Goal: Transaction & Acquisition: Purchase product/service

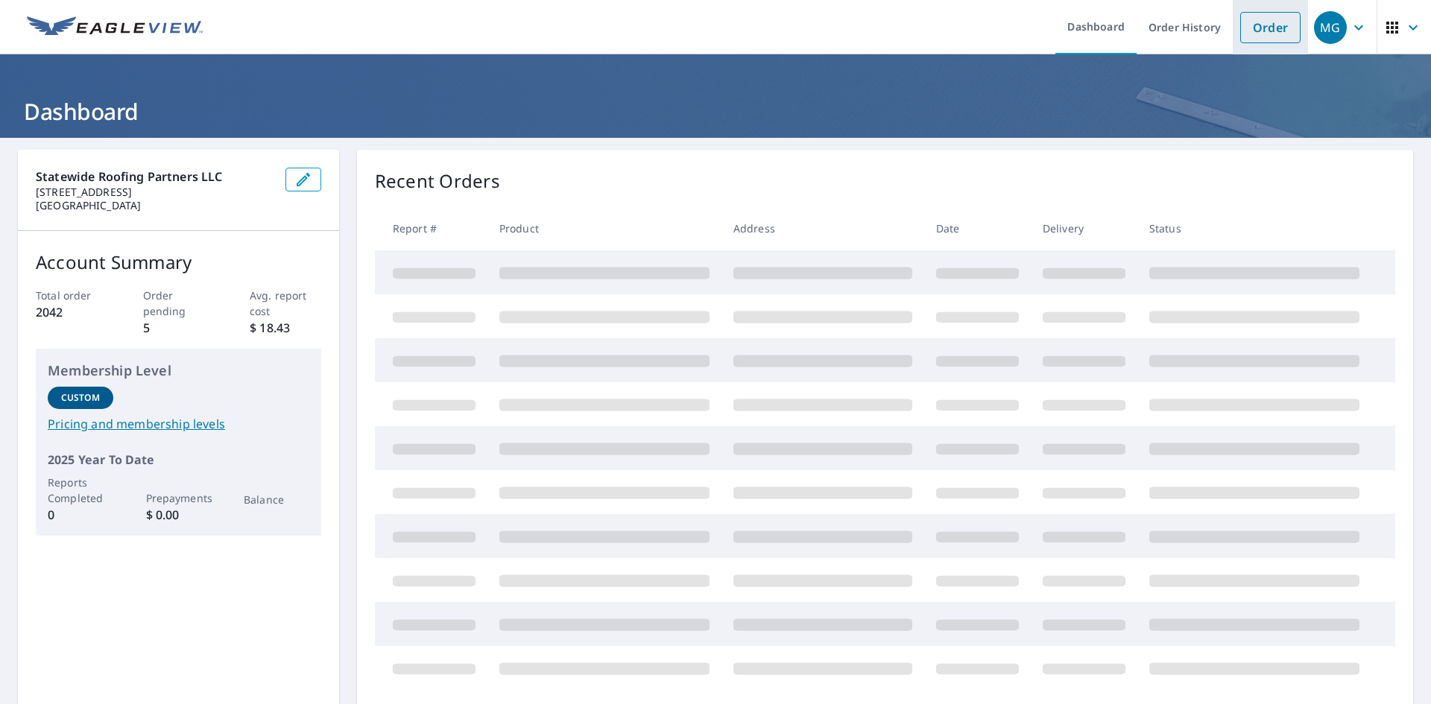
click at [1263, 29] on link "Order" at bounding box center [1270, 27] width 60 height 31
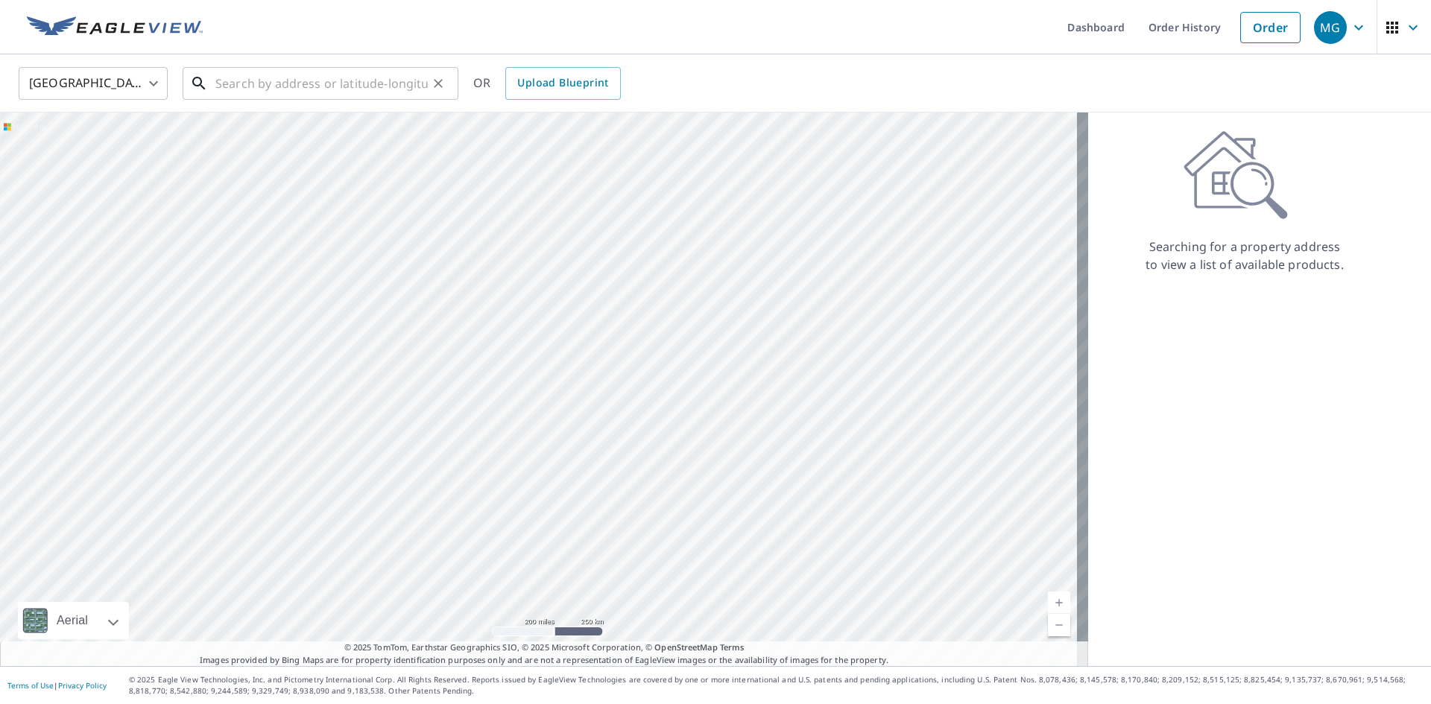
click at [237, 86] on input "text" at bounding box center [321, 84] width 212 height 42
paste input "[STREET_ADDRESS]"
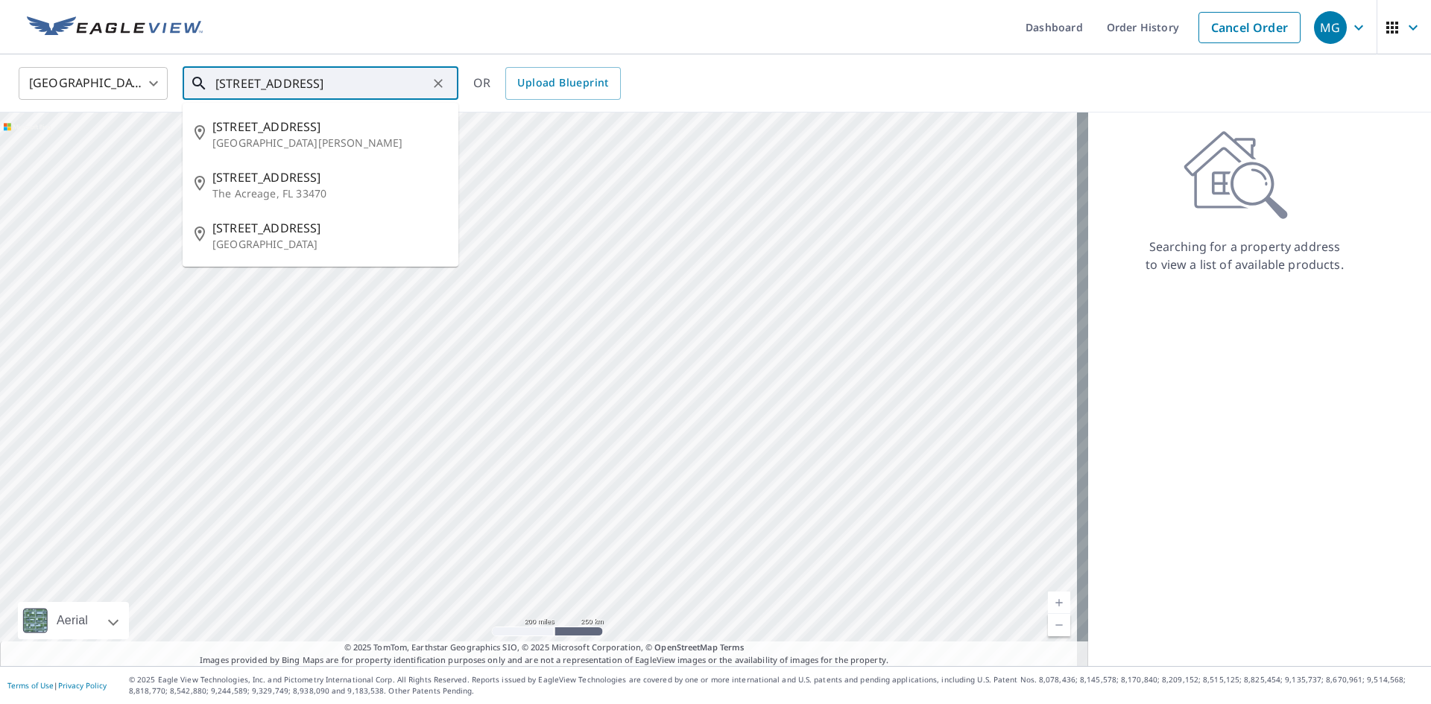
drag, startPoint x: 237, startPoint y: 85, endPoint x: 145, endPoint y: 79, distance: 91.9
click at [145, 79] on div "[GEOGRAPHIC_DATA] [GEOGRAPHIC_DATA] ​ [STREET_ADDRESS] ​ [STREET_ADDRESS][GEOGR…" at bounding box center [710, 83] width 1406 height 35
drag, startPoint x: 341, startPoint y: 91, endPoint x: 119, endPoint y: 99, distance: 223.0
click at [119, 99] on div "[GEOGRAPHIC_DATA] [GEOGRAPHIC_DATA] ​ [STREET_ADDRESS] ​ [STREET_ADDRESS][GEOGR…" at bounding box center [710, 83] width 1406 height 35
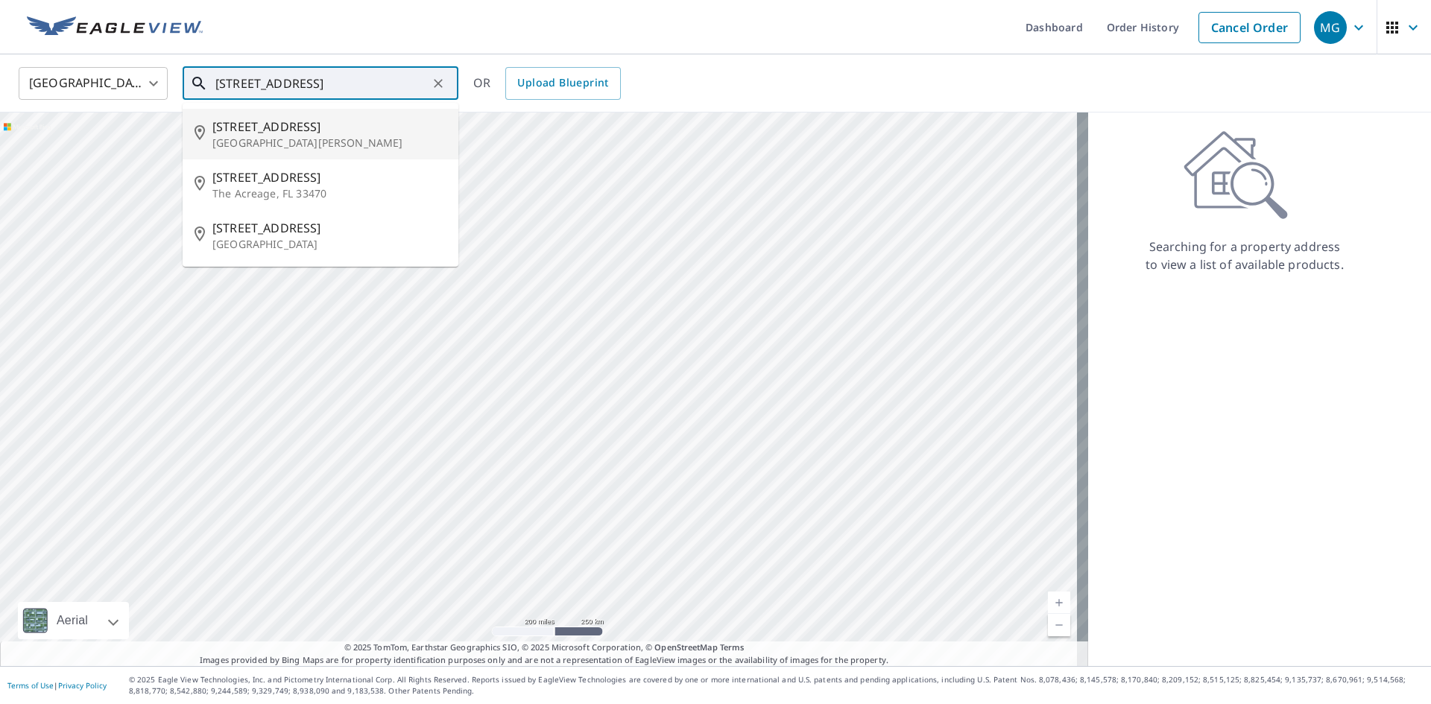
drag, startPoint x: 370, startPoint y: 83, endPoint x: 500, endPoint y: 92, distance: 130.7
click at [500, 92] on div "[GEOGRAPHIC_DATA] [GEOGRAPHIC_DATA] ​ [STREET_ADDRESS] ​ [STREET_ADDRESS][GEOGR…" at bounding box center [710, 83] width 1406 height 35
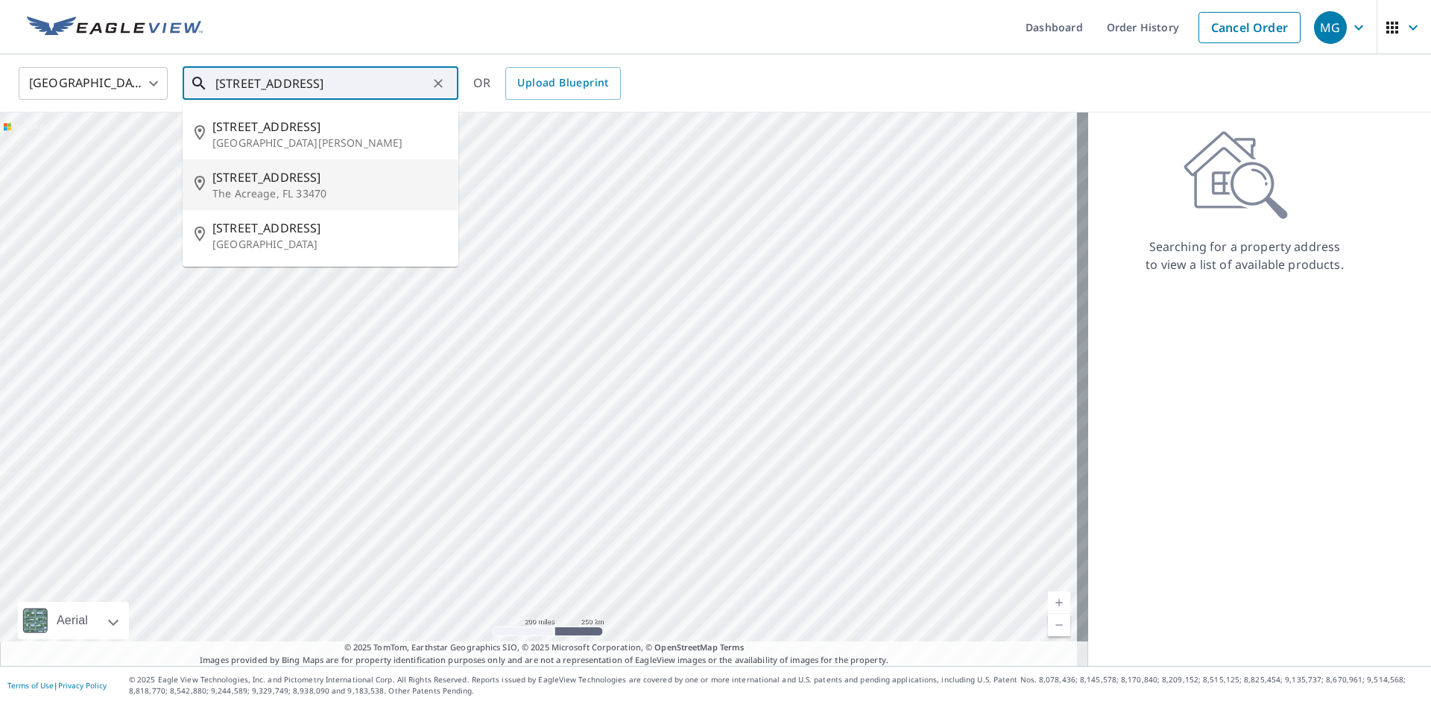
click at [289, 197] on p "The Acreage, FL 33470" at bounding box center [329, 193] width 234 height 15
type input "[STREET_ADDRESS]"
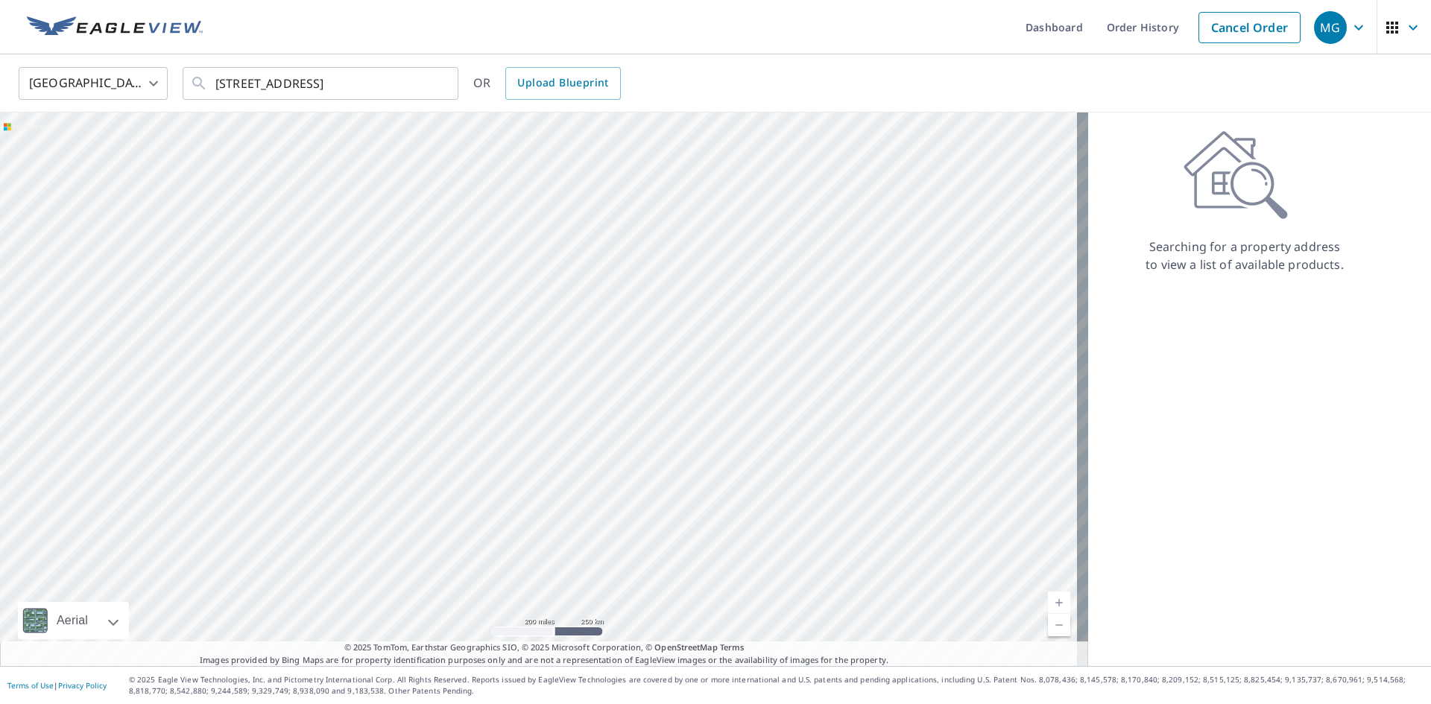
scroll to position [0, 0]
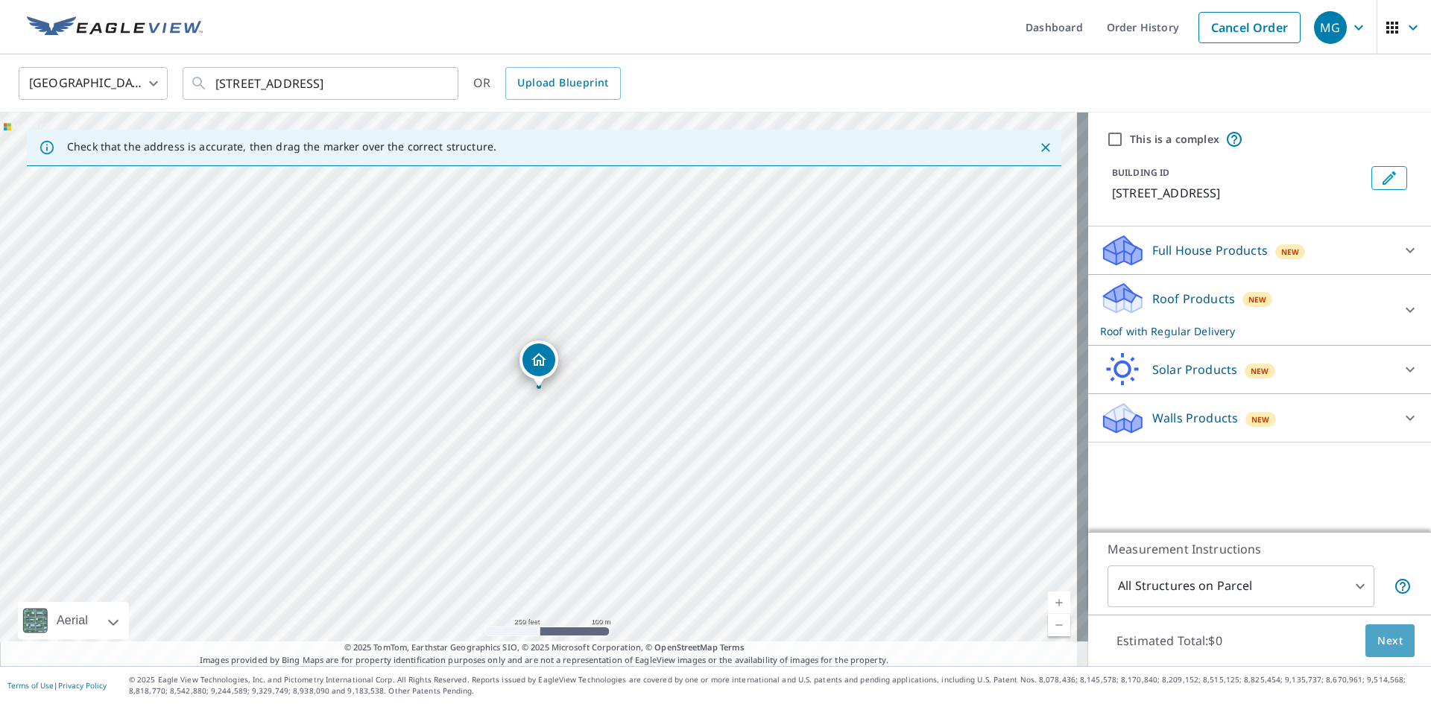
click at [1384, 645] on span "Next" at bounding box center [1389, 641] width 25 height 19
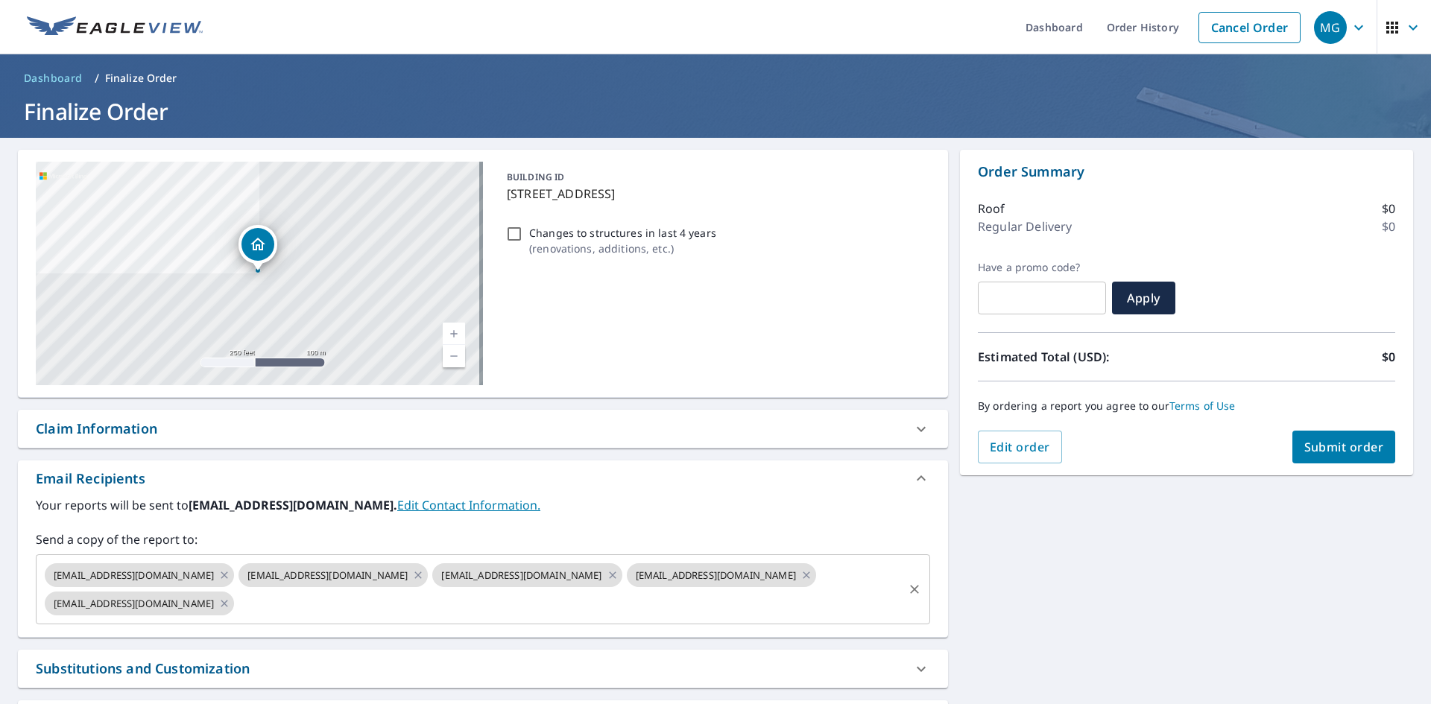
click at [522, 604] on input "text" at bounding box center [568, 604] width 665 height 28
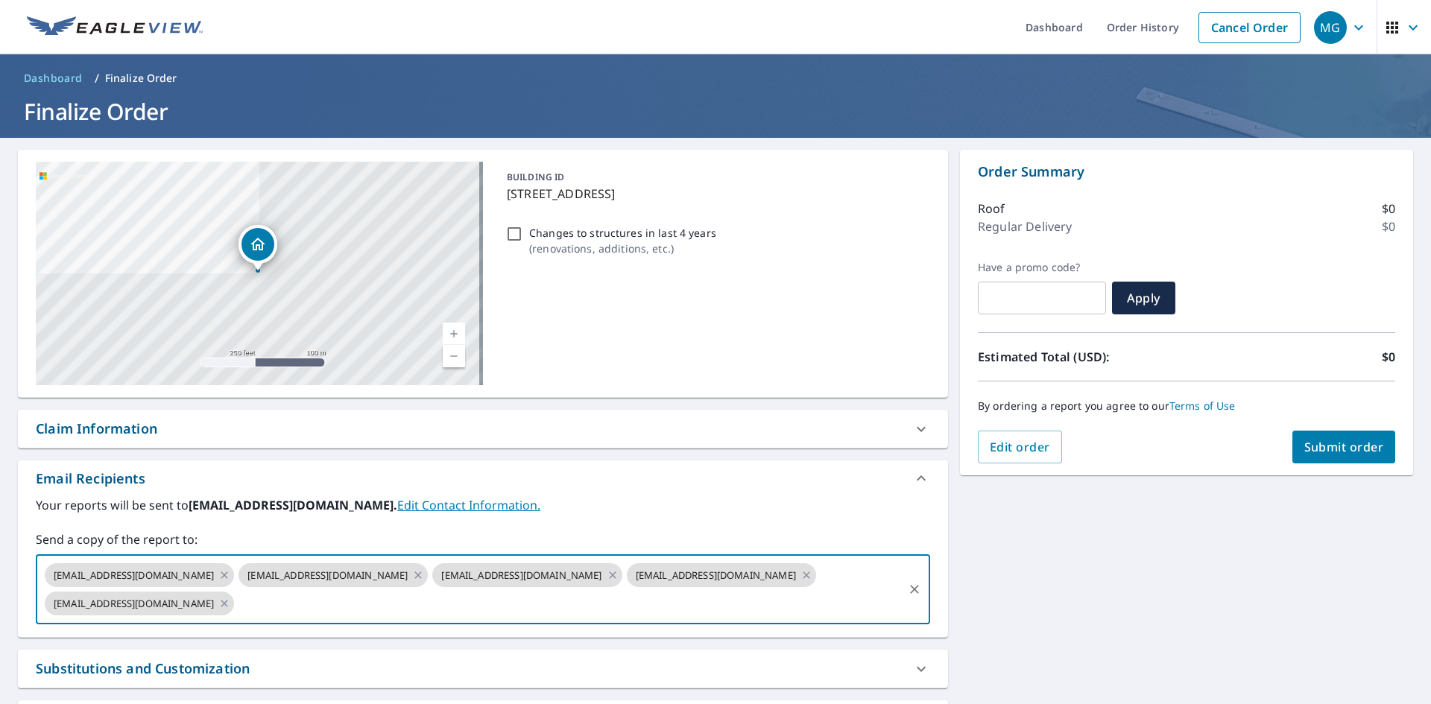
paste input "[EMAIL_ADDRESS][DOMAIN_NAME]"
type input "[EMAIL_ADDRESS][DOMAIN_NAME]"
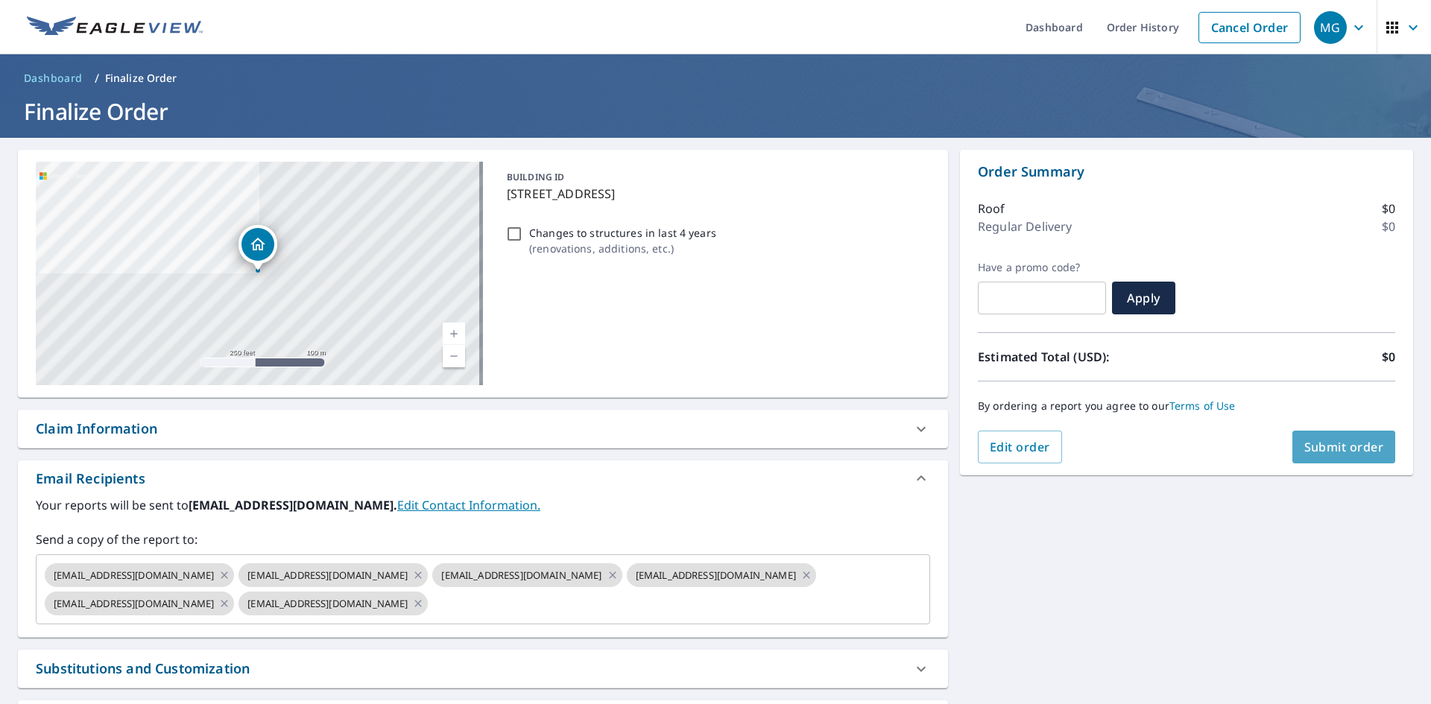
click at [1324, 446] on span "Submit order" at bounding box center [1344, 447] width 80 height 16
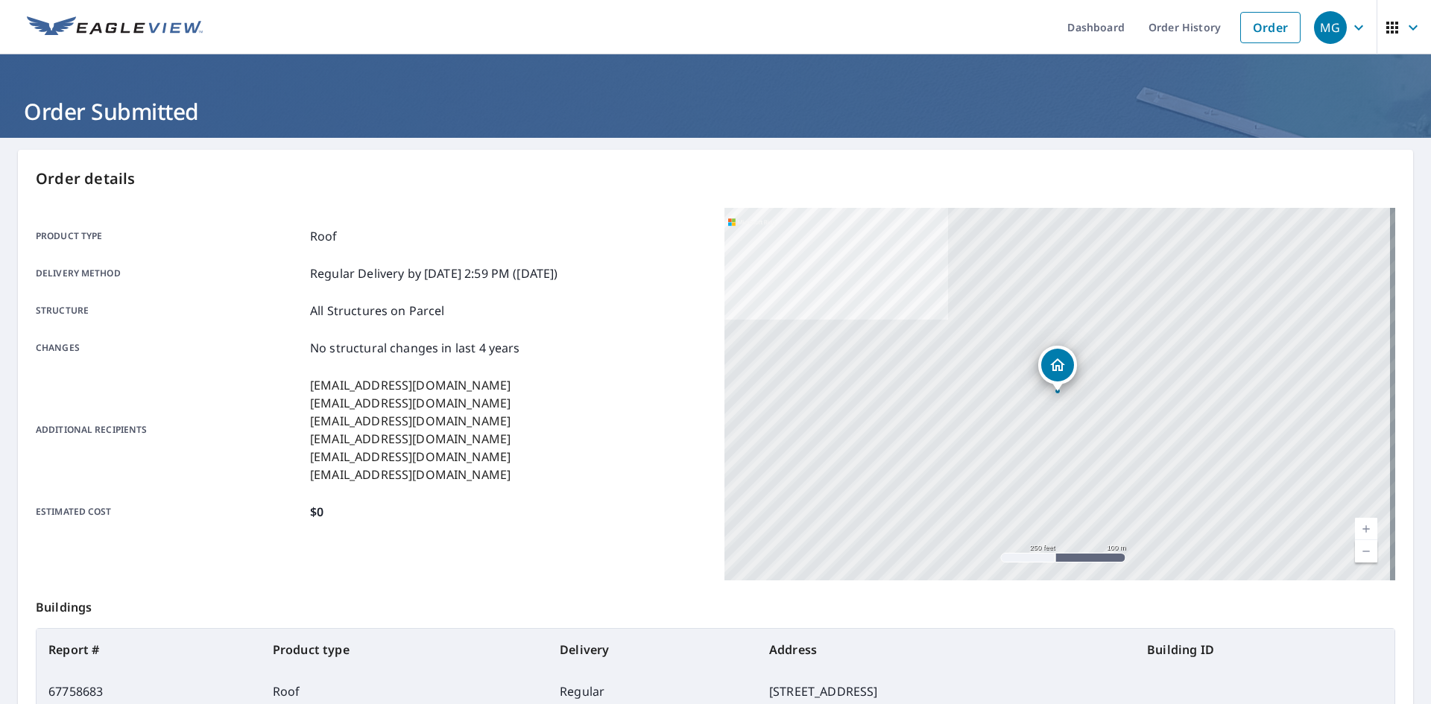
click at [106, 33] on img at bounding box center [115, 27] width 176 height 22
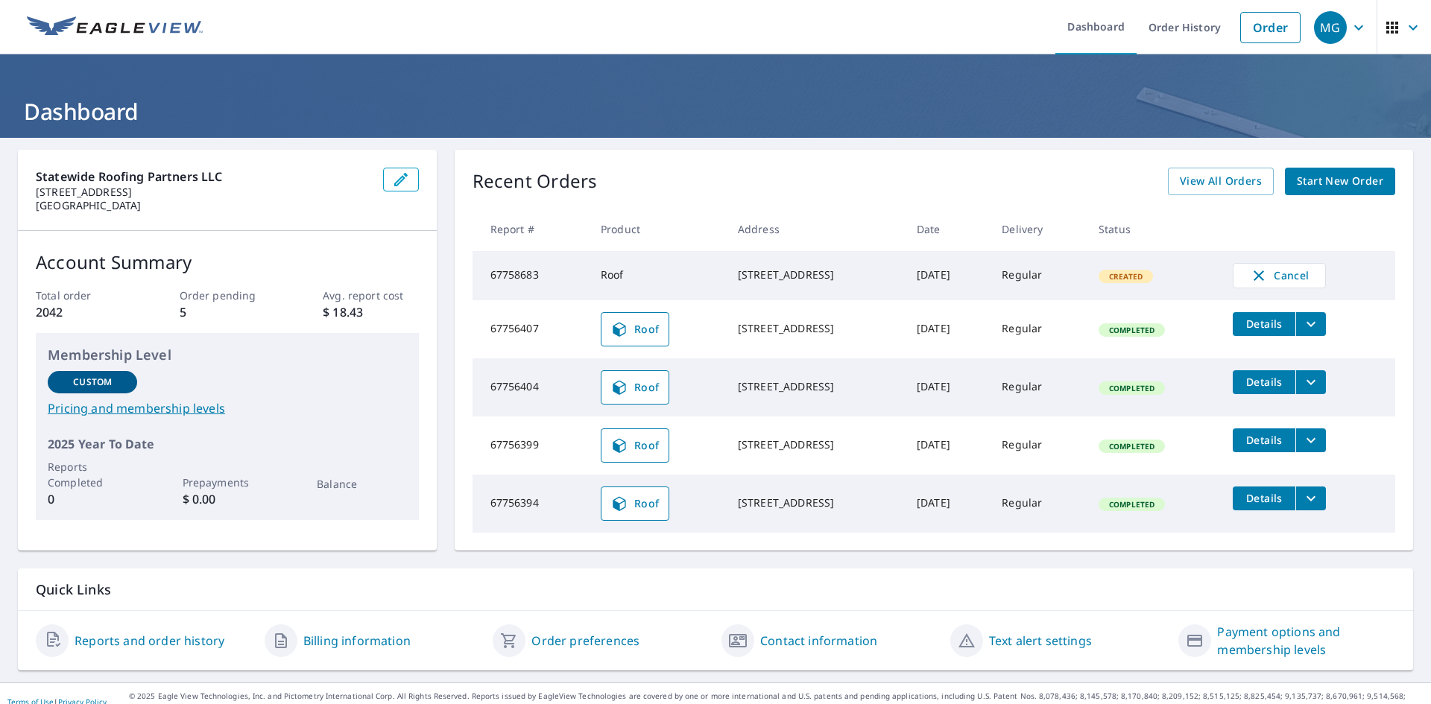
click at [154, 27] on img at bounding box center [115, 27] width 176 height 22
drag, startPoint x: 176, startPoint y: 15, endPoint x: 212, endPoint y: 29, distance: 38.5
click at [176, 15] on link at bounding box center [115, 27] width 194 height 54
click at [1257, 35] on link "Order" at bounding box center [1270, 27] width 60 height 31
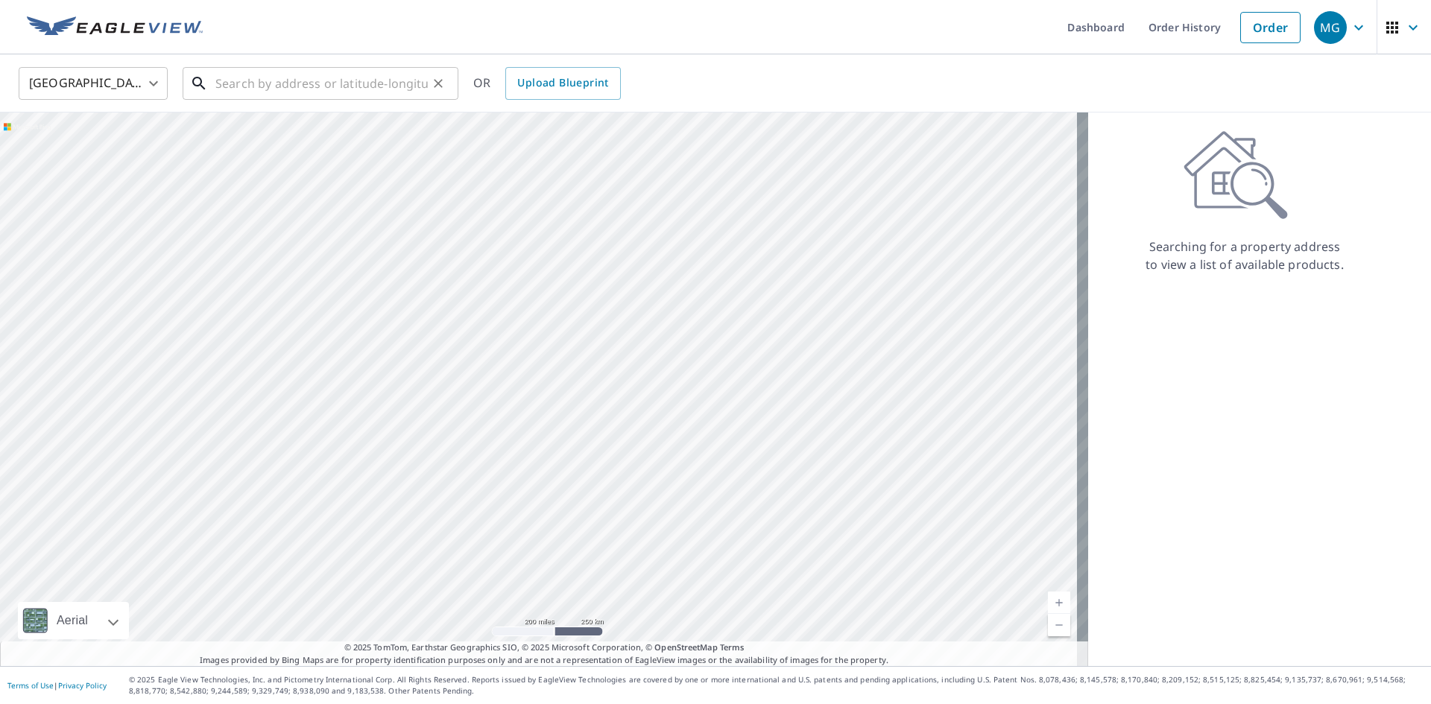
click at [294, 93] on input "text" at bounding box center [321, 84] width 212 height 42
paste input "1557 [GEOGRAPHIC_DATA][STREET_ADDRESS]"
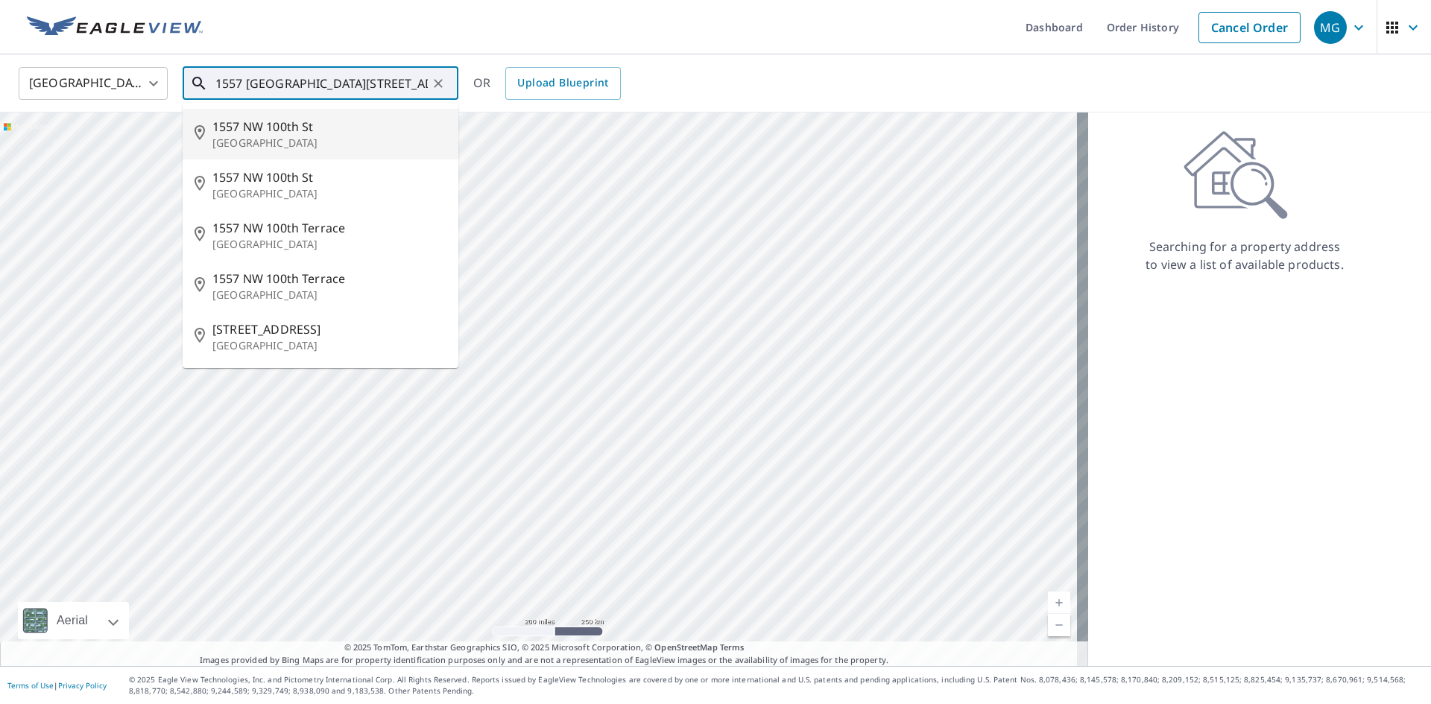
drag, startPoint x: 270, startPoint y: 86, endPoint x: 140, endPoint y: 86, distance: 129.7
click at [140, 86] on div "[GEOGRAPHIC_DATA] [GEOGRAPHIC_DATA] ​ [GEOGRAPHIC_DATA][STREET_ADDRESS] ​ [STRE…" at bounding box center [710, 83] width 1406 height 35
drag, startPoint x: 367, startPoint y: 82, endPoint x: 485, endPoint y: 92, distance: 118.2
click at [485, 92] on div "[GEOGRAPHIC_DATA] [GEOGRAPHIC_DATA] ​ [GEOGRAPHIC_DATA][STREET_ADDRESS] ​ [STRE…" at bounding box center [710, 83] width 1406 height 35
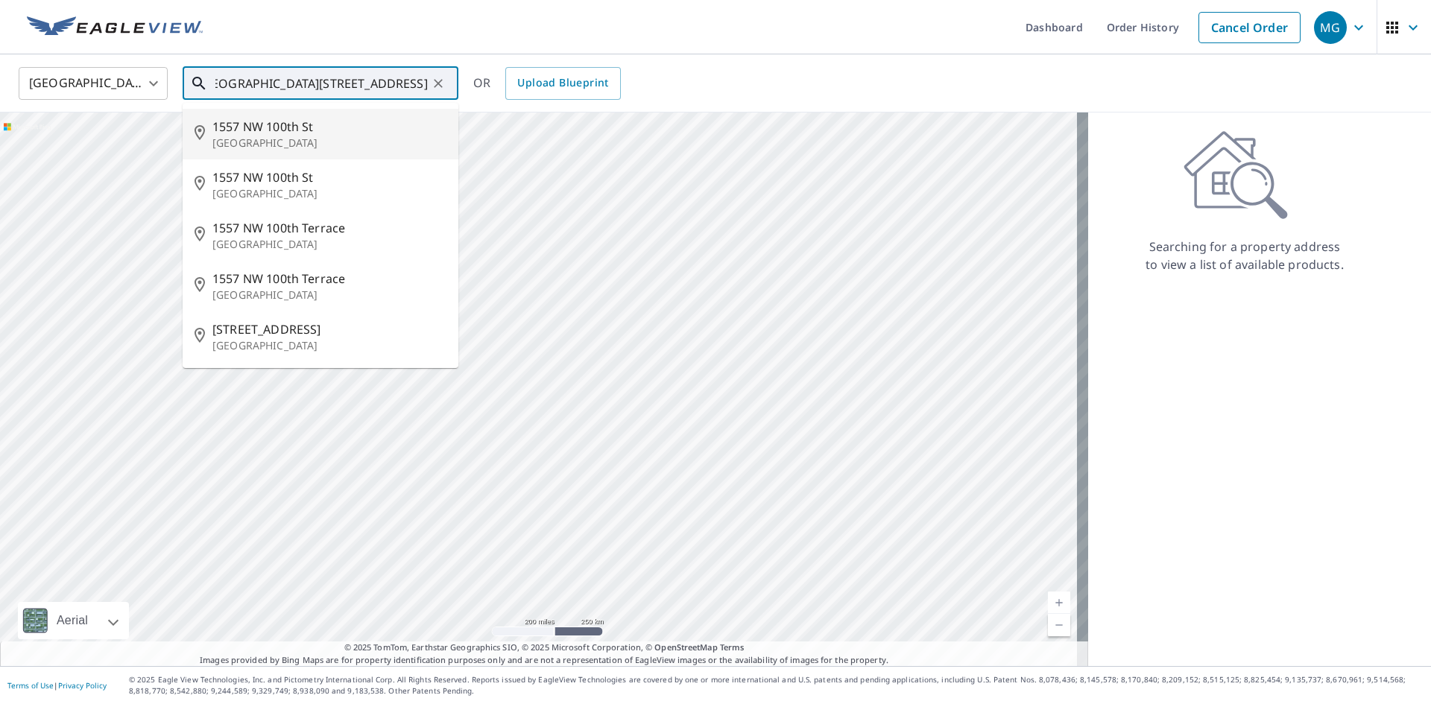
click at [280, 137] on p "[GEOGRAPHIC_DATA]" at bounding box center [329, 143] width 234 height 15
type input "[STREET_ADDRESS]"
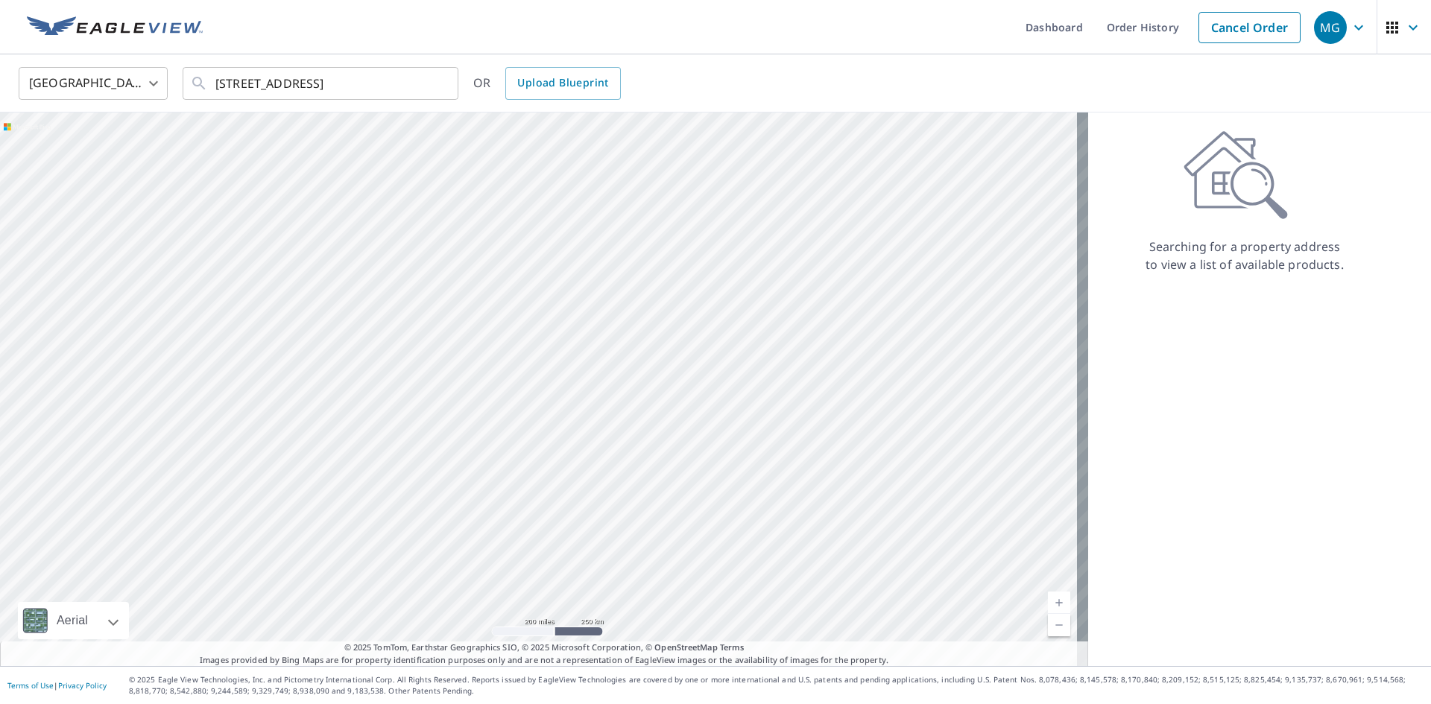
scroll to position [0, 0]
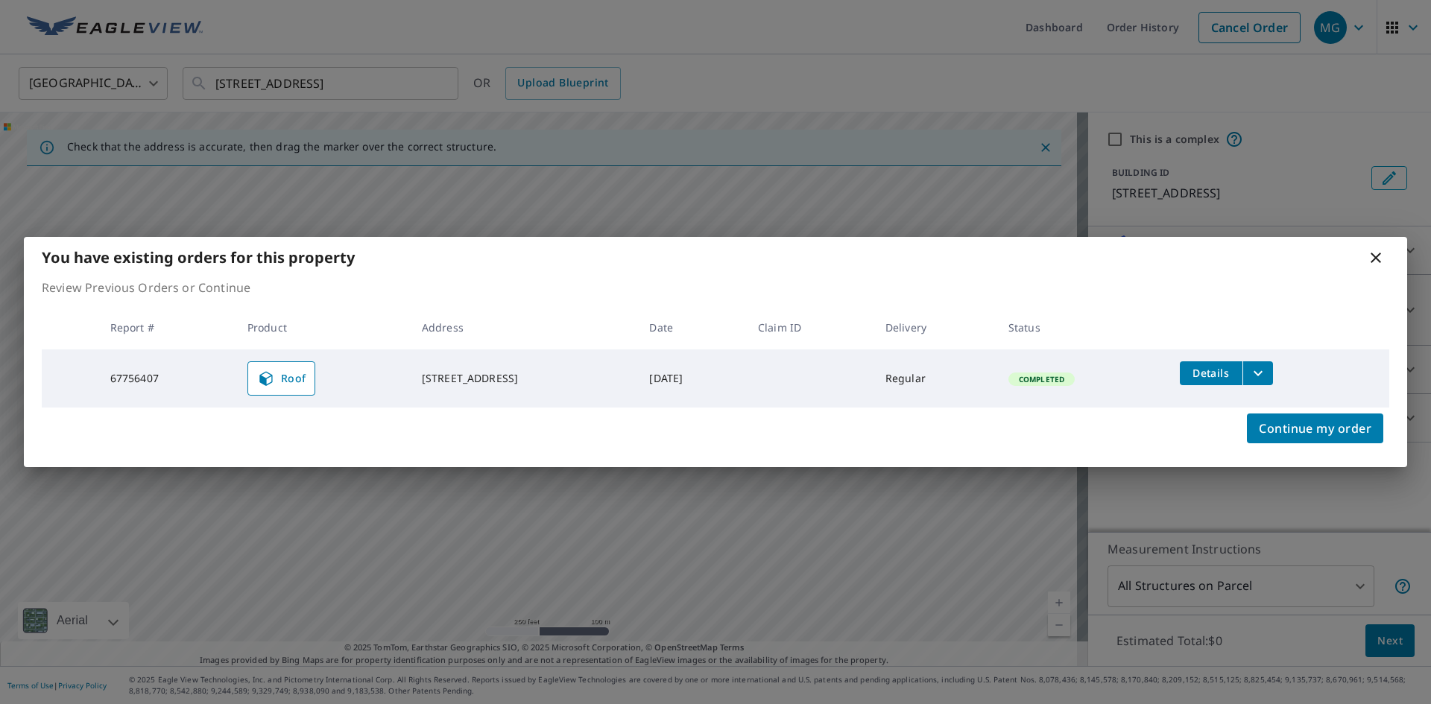
click at [1261, 373] on icon "filesDropdownBtn-67756407" at bounding box center [1258, 372] width 9 height 5
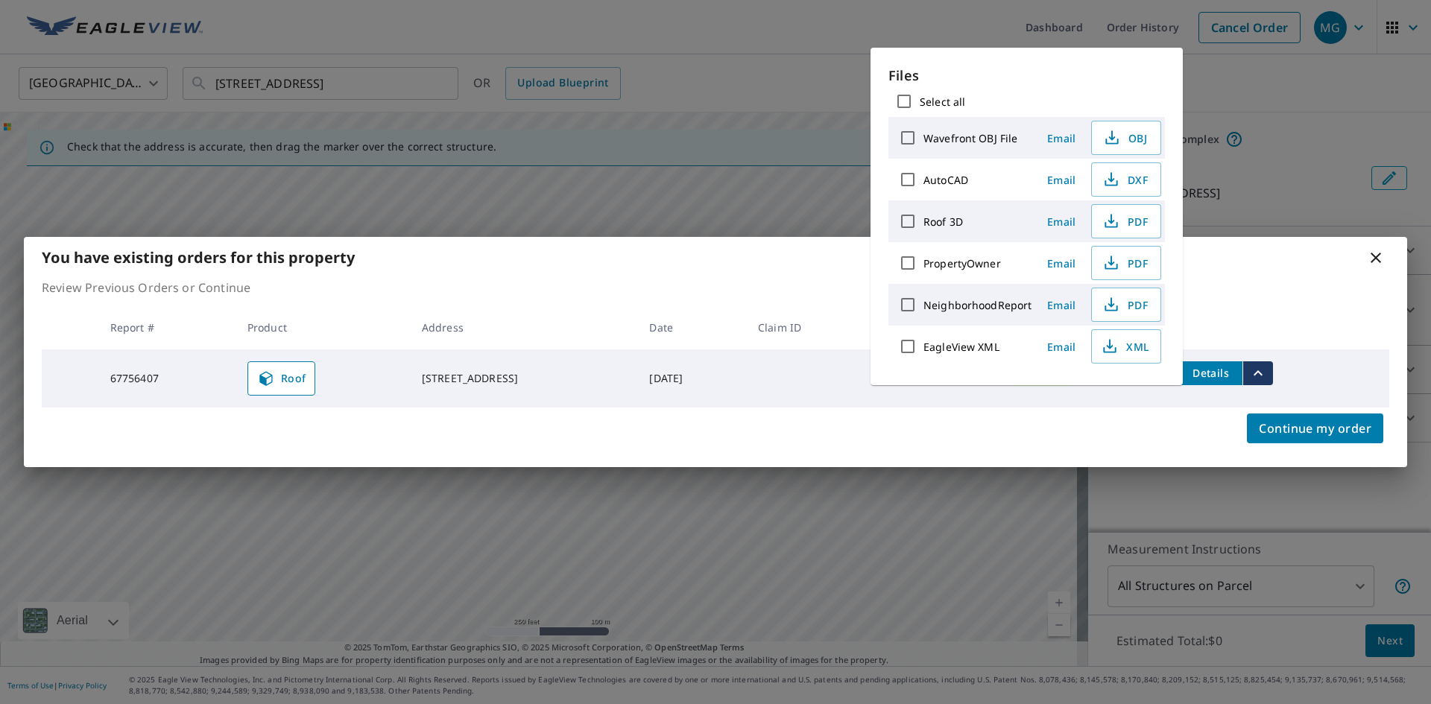
click at [906, 102] on input "Select all" at bounding box center [903, 101] width 31 height 31
checkbox input "true"
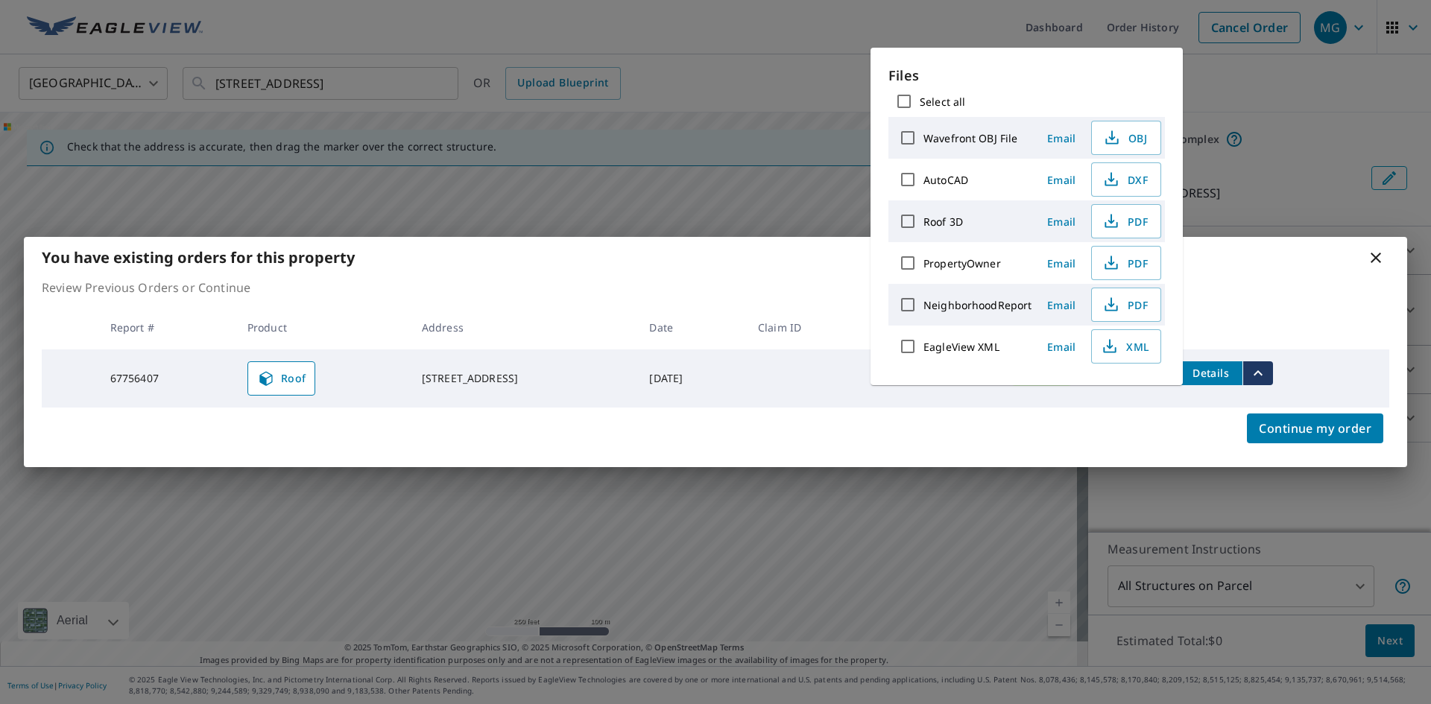
checkbox input "true"
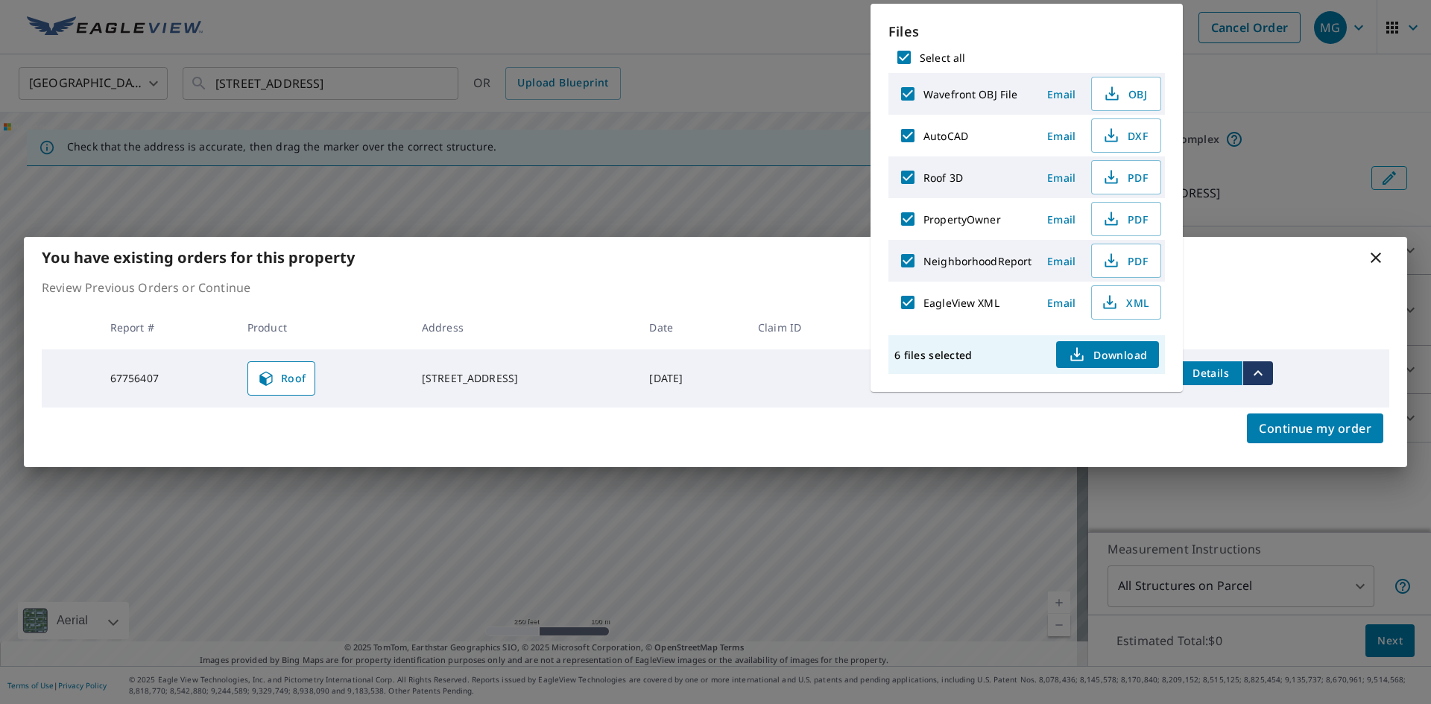
click at [1108, 351] on span "Download" at bounding box center [1107, 355] width 79 height 18
click at [1244, 314] on th at bounding box center [1278, 328] width 221 height 44
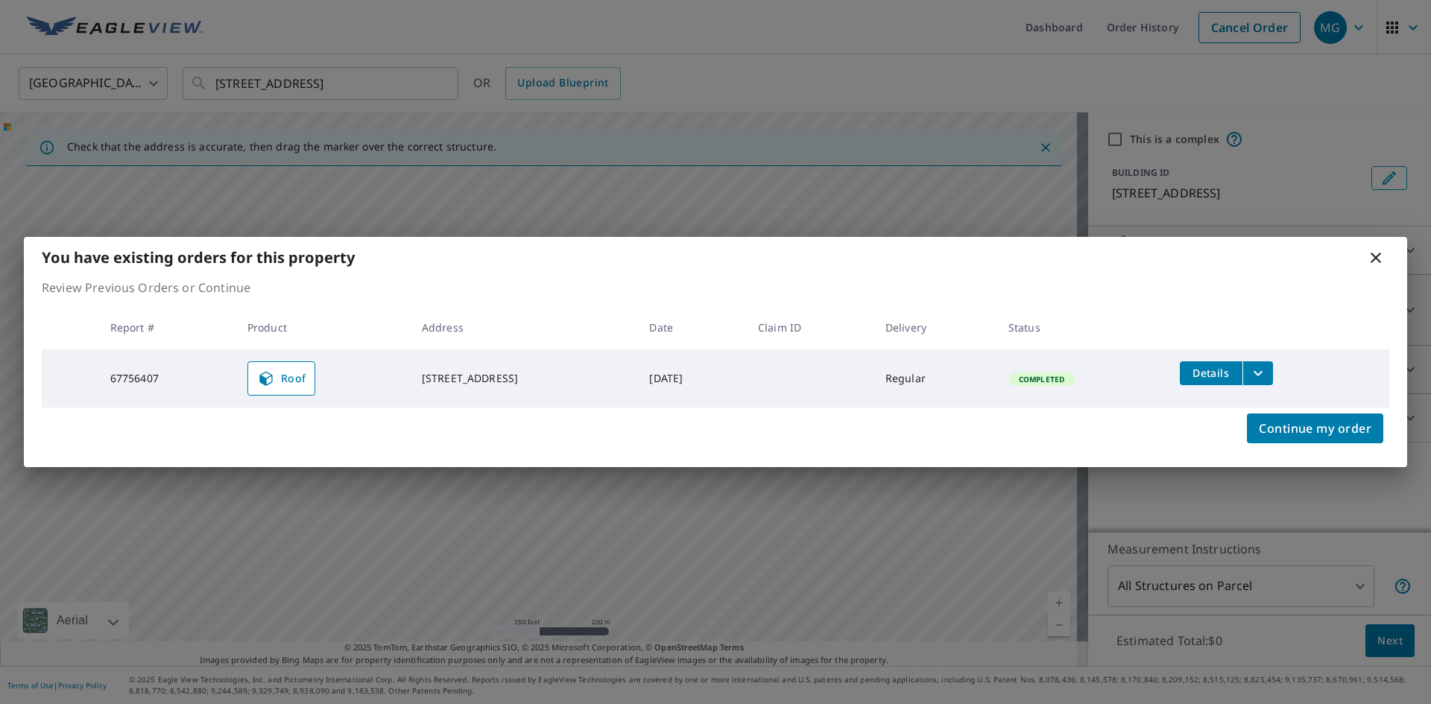
click at [1371, 262] on icon at bounding box center [1376, 258] width 10 height 10
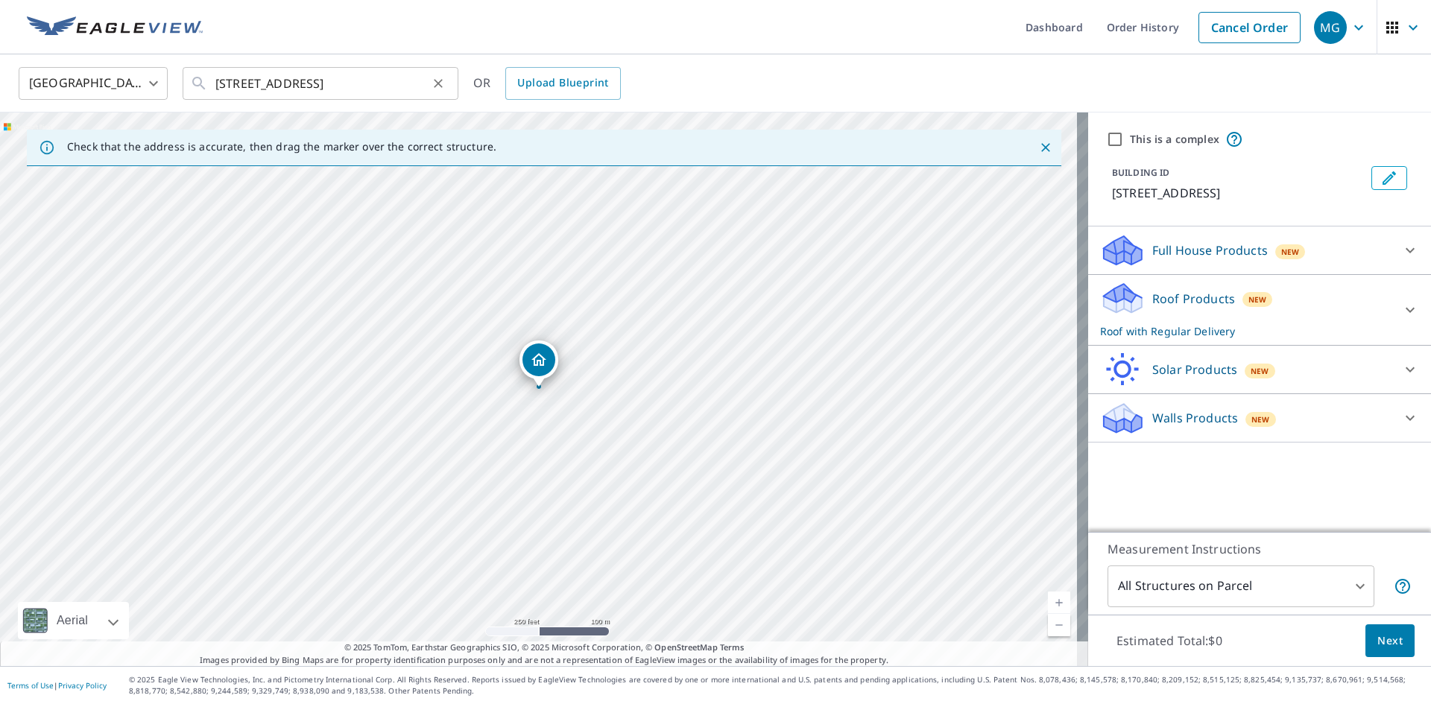
click at [446, 90] on div at bounding box center [437, 83] width 19 height 21
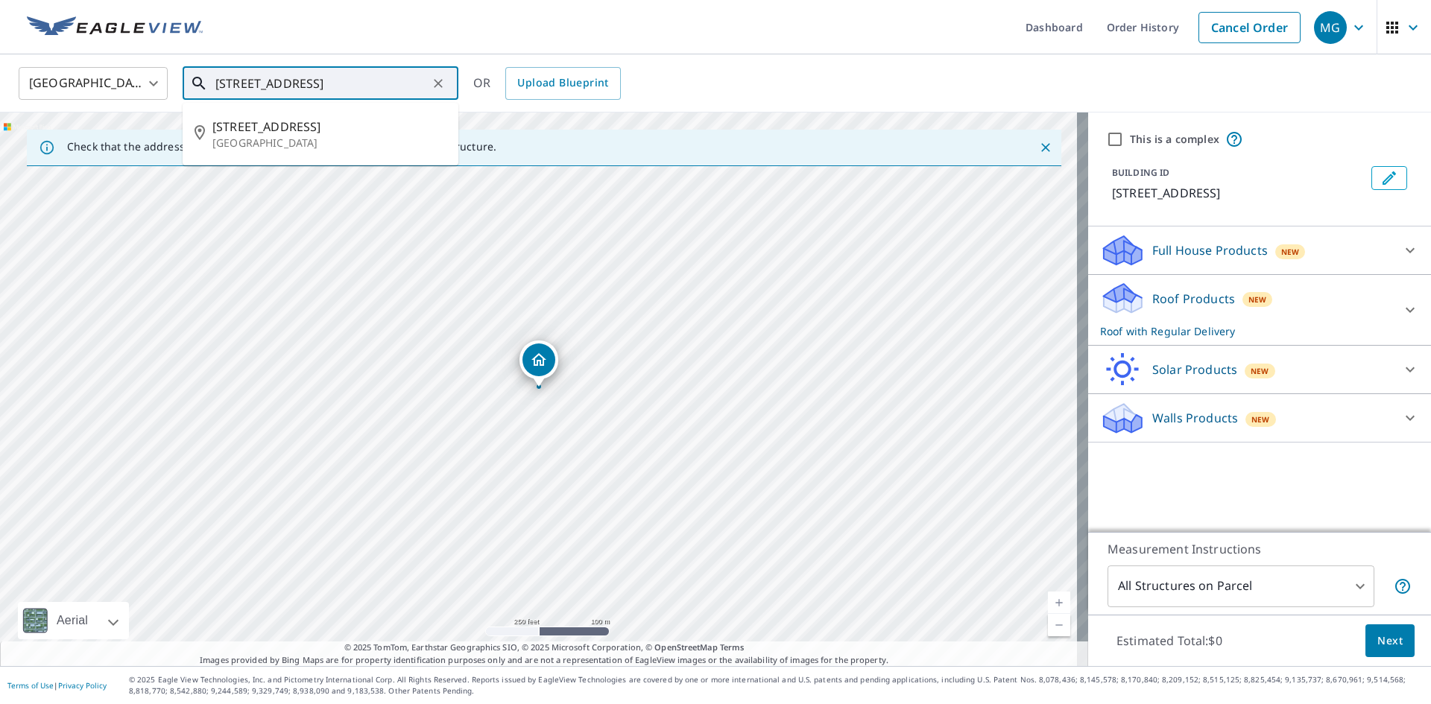
click at [391, 89] on input "[STREET_ADDRESS]" at bounding box center [321, 84] width 212 height 42
click at [444, 82] on icon "Clear" at bounding box center [438, 83] width 15 height 15
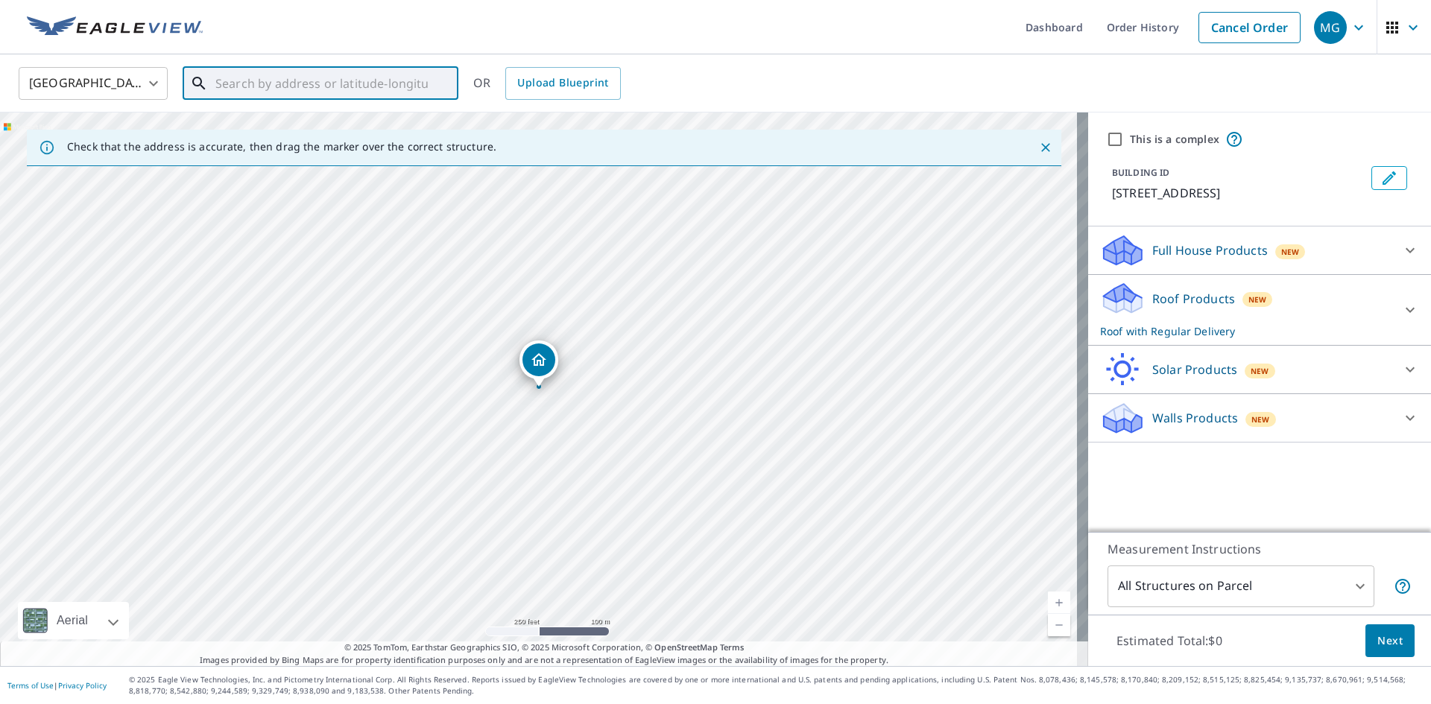
click at [405, 77] on input "text" at bounding box center [321, 84] width 212 height 42
paste input "[STREET_ADDRESS]"
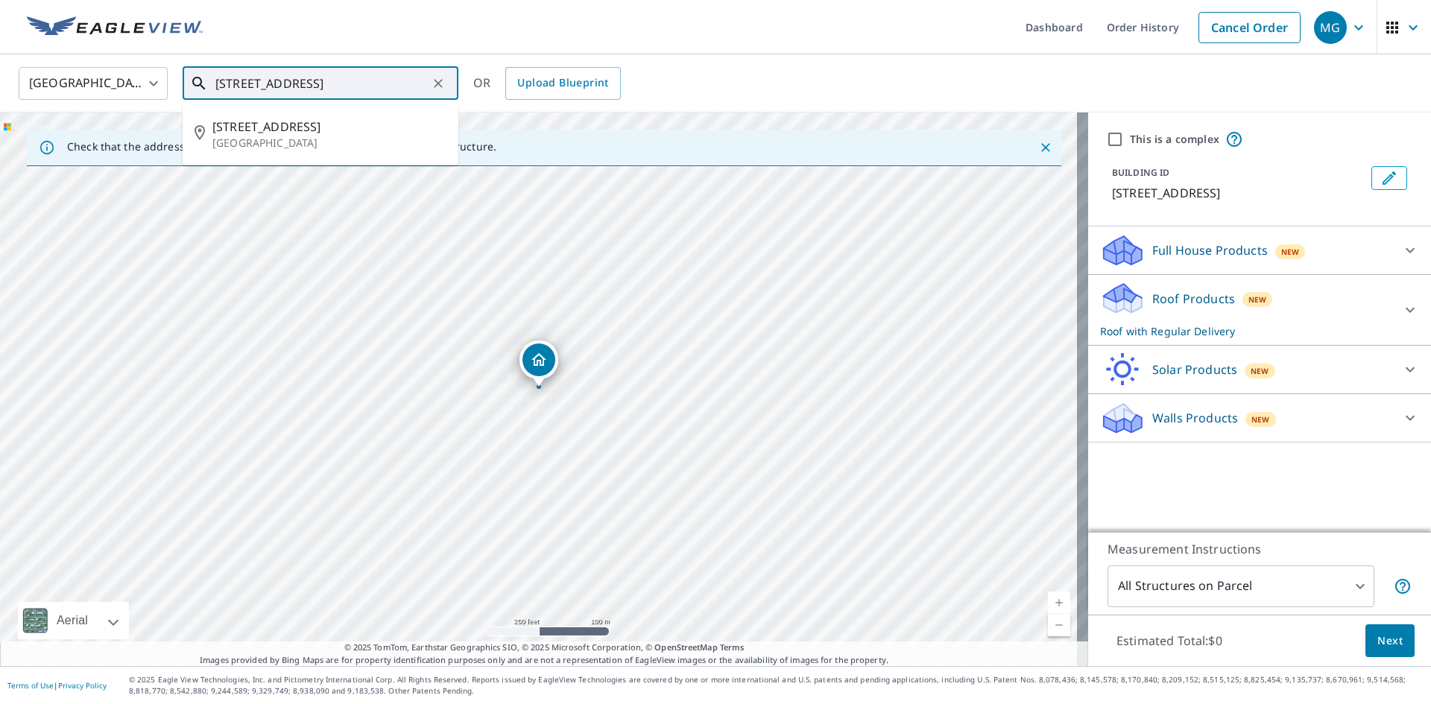
scroll to position [0, 18]
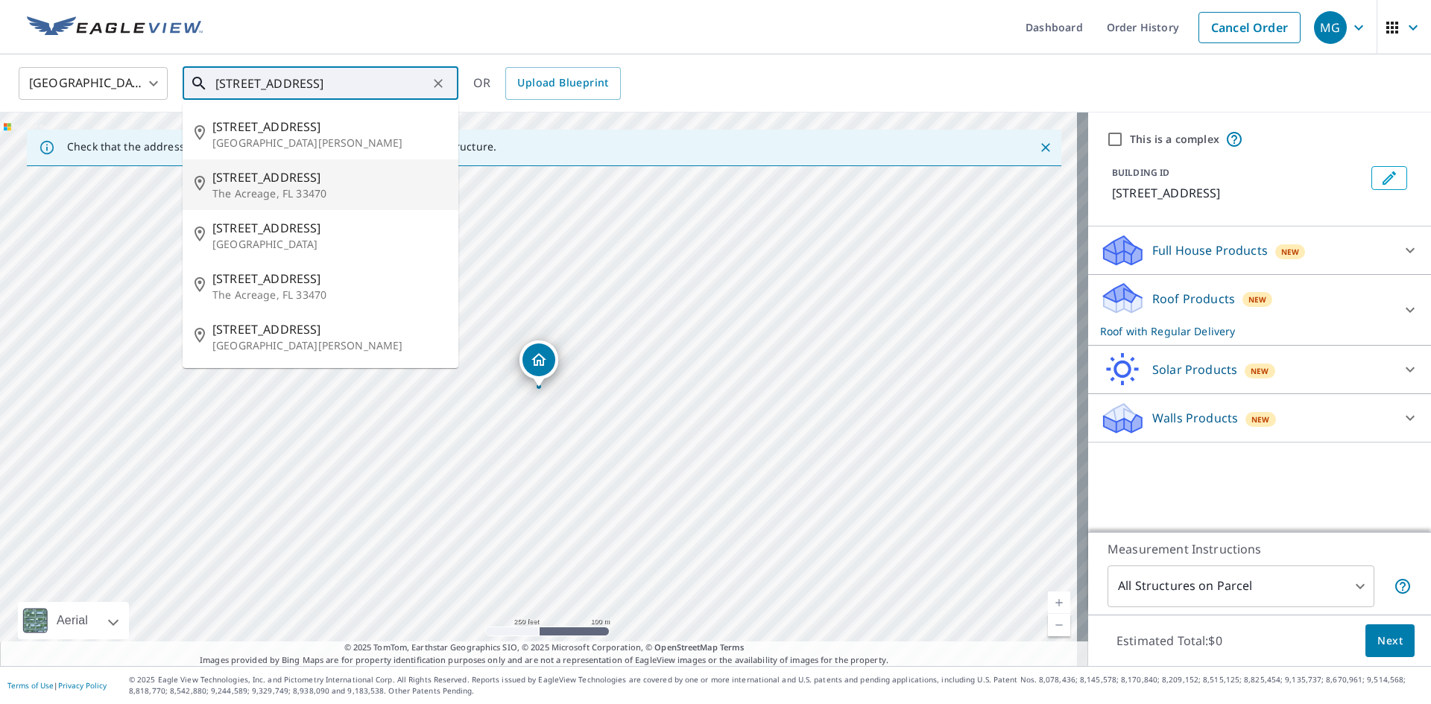
click at [300, 198] on p "The Acreage, FL 33470" at bounding box center [329, 193] width 234 height 15
type input "[STREET_ADDRESS]"
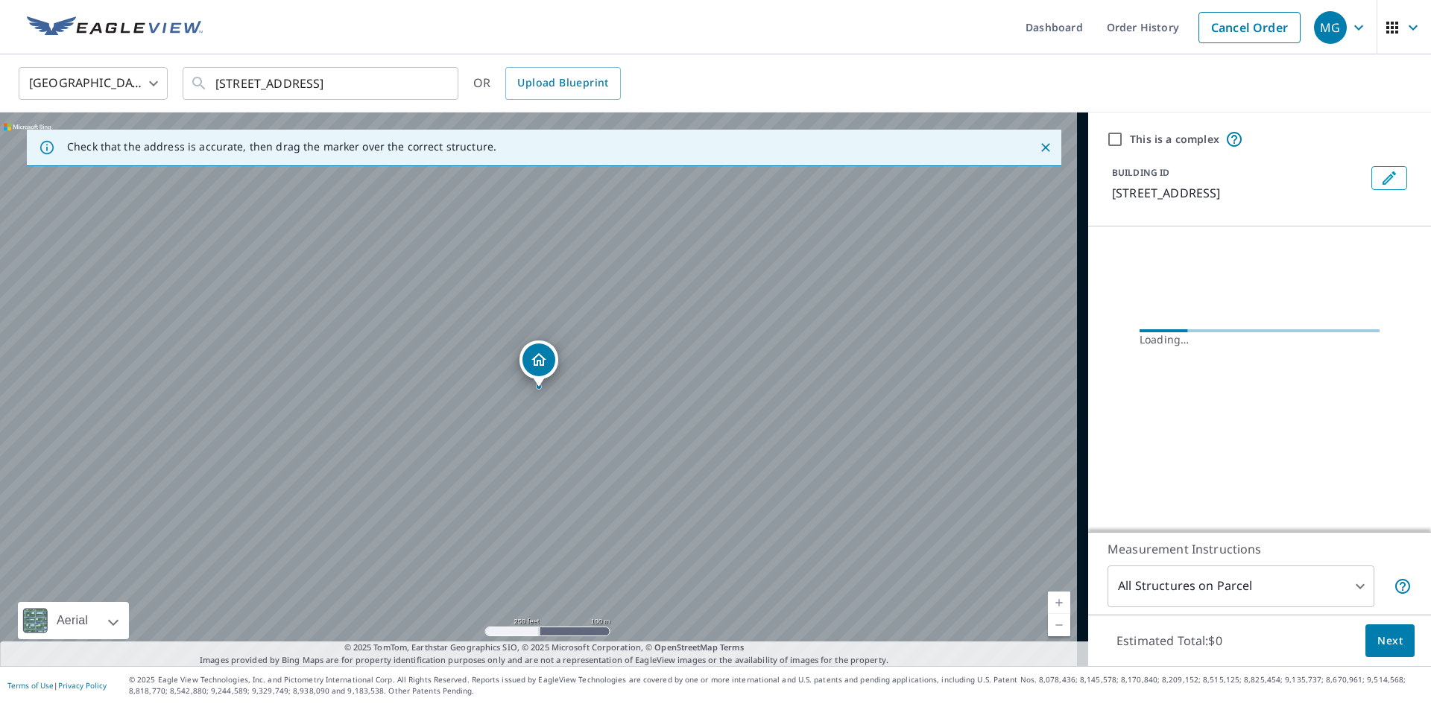
scroll to position [0, 0]
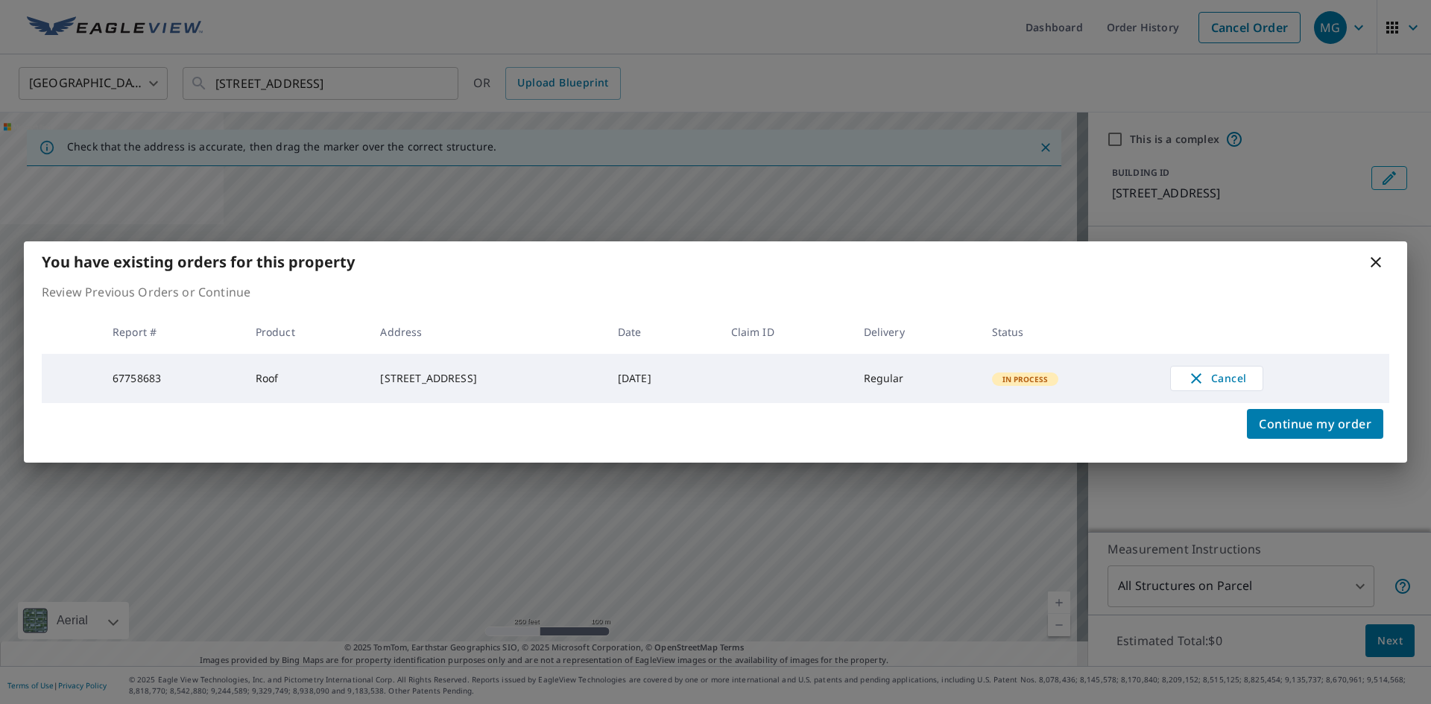
click at [1375, 257] on icon at bounding box center [1376, 262] width 18 height 18
